Goal: Transaction & Acquisition: Purchase product/service

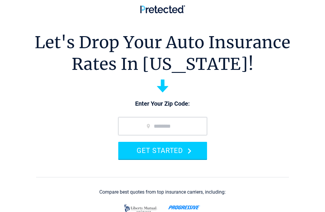
click at [144, 127] on input "zip code" at bounding box center [162, 126] width 89 height 18
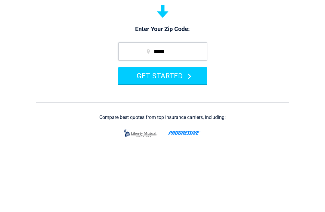
type input "*****"
click at [133, 142] on button "GET STARTED" at bounding box center [162, 150] width 89 height 17
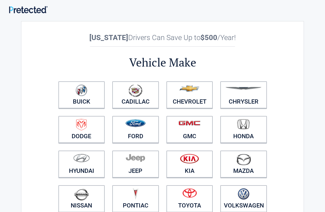
click at [241, 133] on link "Honda" at bounding box center [243, 129] width 47 height 27
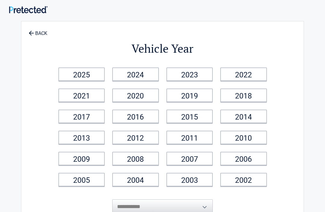
click at [240, 140] on link "2010" at bounding box center [243, 138] width 47 height 14
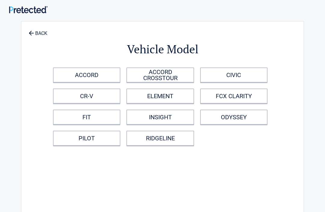
click at [218, 74] on link "CIVIC" at bounding box center [233, 74] width 67 height 15
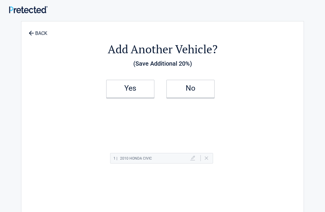
click at [187, 93] on link "No" at bounding box center [190, 89] width 48 height 18
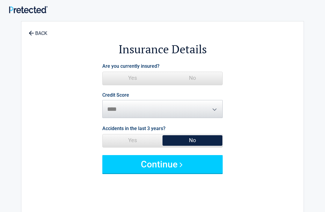
click at [126, 74] on span "Yes" at bounding box center [133, 78] width 60 height 12
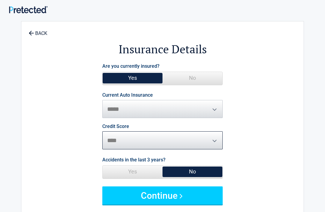
click at [213, 137] on select "********* **** ******* ****" at bounding box center [162, 140] width 120 height 18
click at [128, 192] on button "Continue" at bounding box center [162, 195] width 120 height 18
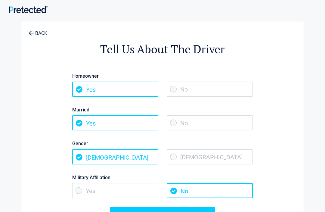
click at [176, 120] on span "No" at bounding box center [210, 122] width 86 height 15
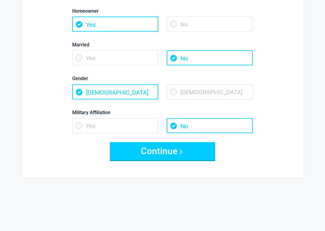
click at [143, 154] on button "Continue" at bounding box center [162, 151] width 105 height 18
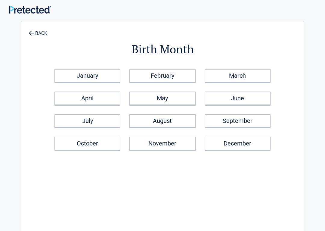
click at [235, 140] on link "December" at bounding box center [238, 144] width 66 height 14
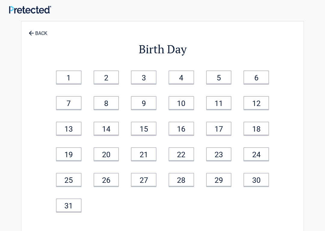
click at [221, 79] on link "5" at bounding box center [219, 77] width 26 height 14
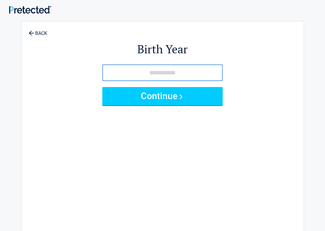
click at [126, 71] on input "tel" at bounding box center [162, 72] width 120 height 17
type input "****"
click at [118, 97] on button "Continue" at bounding box center [162, 96] width 120 height 18
